Goal: Communication & Community: Connect with others

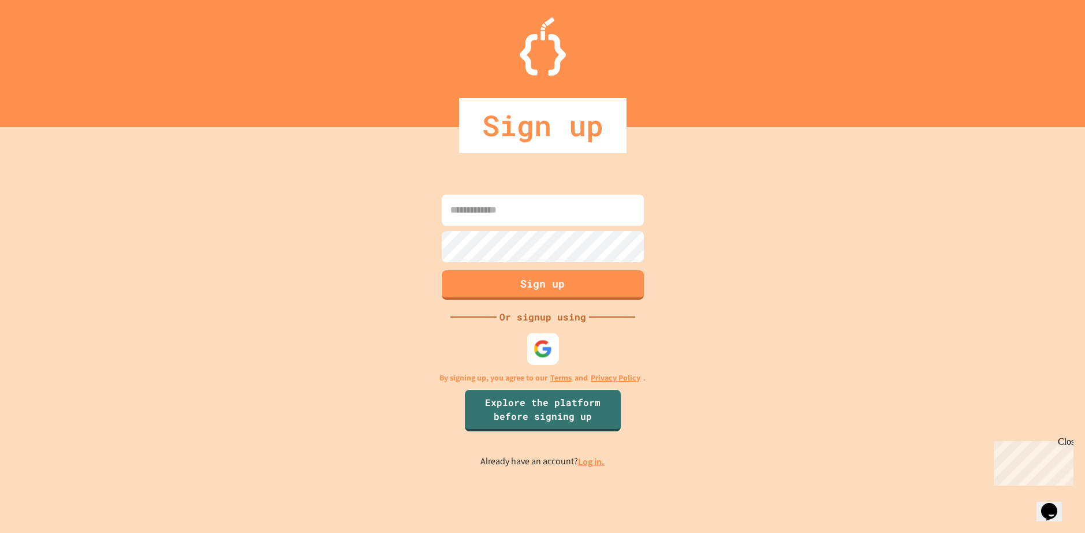
click at [544, 342] on img at bounding box center [542, 348] width 19 height 19
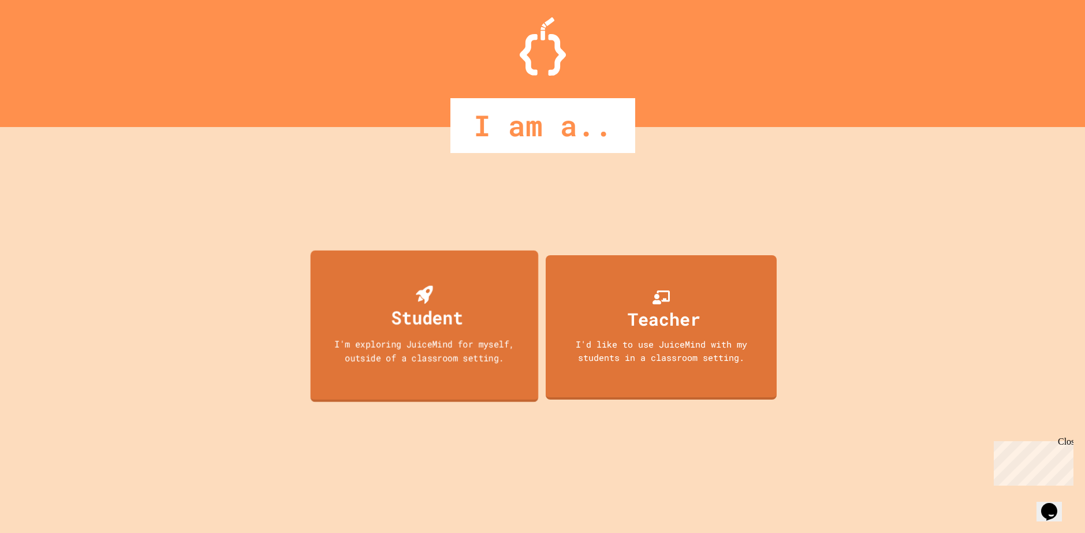
click at [455, 330] on div "Student" at bounding box center [427, 317] width 72 height 27
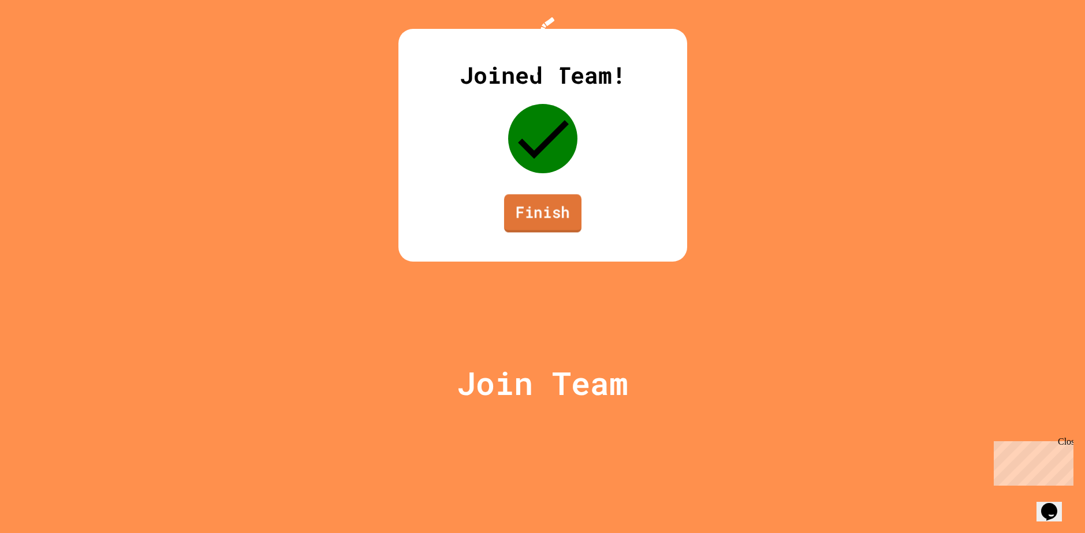
click at [555, 232] on link "Finish" at bounding box center [541, 213] width 77 height 38
